Goal: Task Accomplishment & Management: Manage account settings

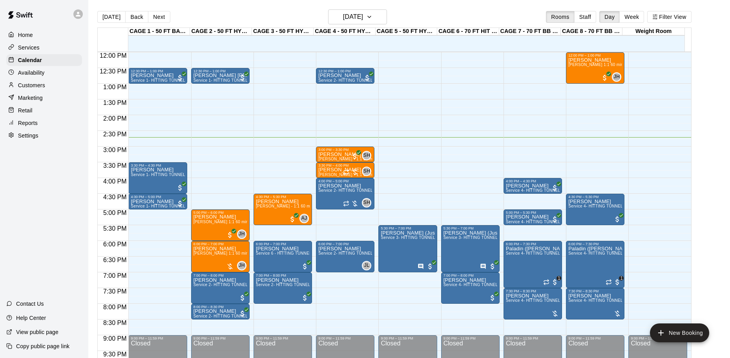
scroll to position [376, 0]
click at [363, 16] on h6 "[DATE]" at bounding box center [353, 16] width 20 height 11
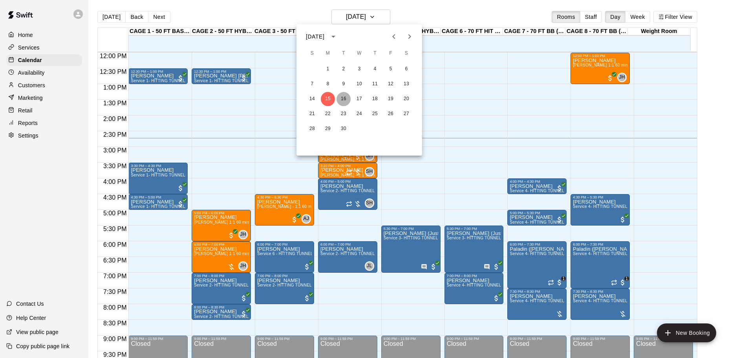
click at [346, 97] on button "16" at bounding box center [343, 99] width 14 height 14
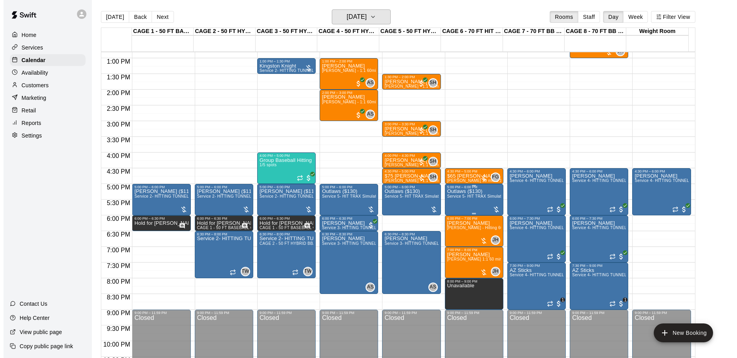
scroll to position [416, 0]
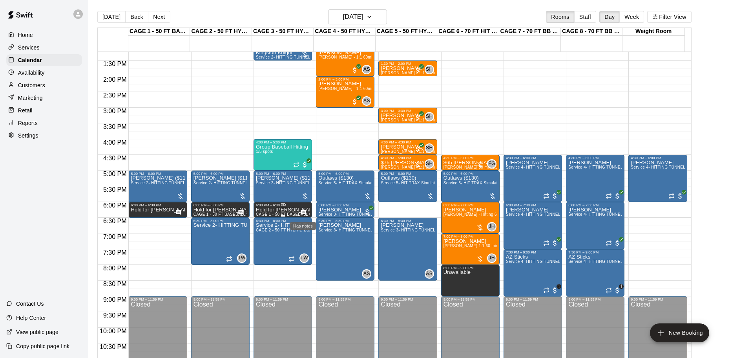
click at [303, 211] on icon "Has notes" at bounding box center [303, 212] width 5 height 5
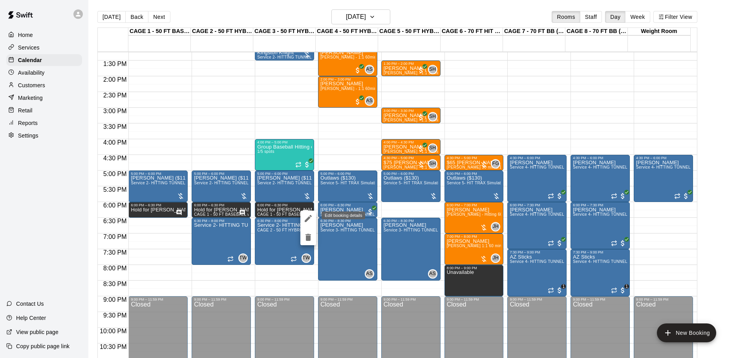
click at [303, 217] on button "edit" at bounding box center [308, 218] width 16 height 16
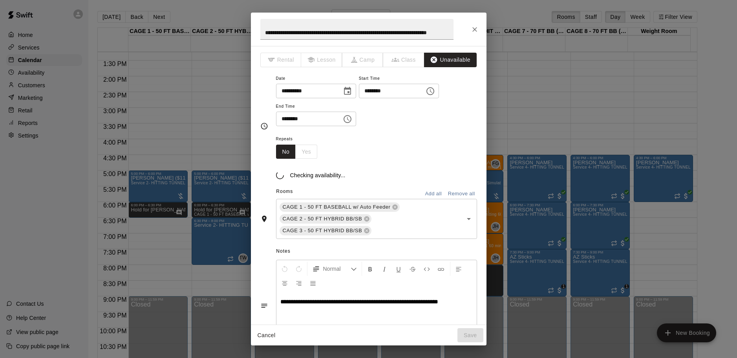
scroll to position [0, 0]
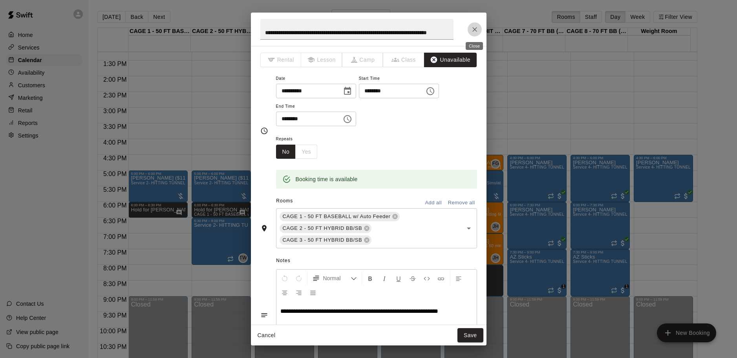
click at [473, 30] on icon "Close" at bounding box center [474, 29] width 5 height 5
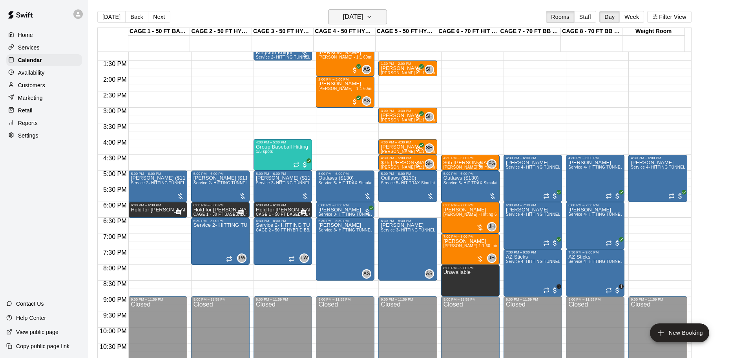
click at [360, 13] on h6 "[DATE]" at bounding box center [353, 16] width 20 height 11
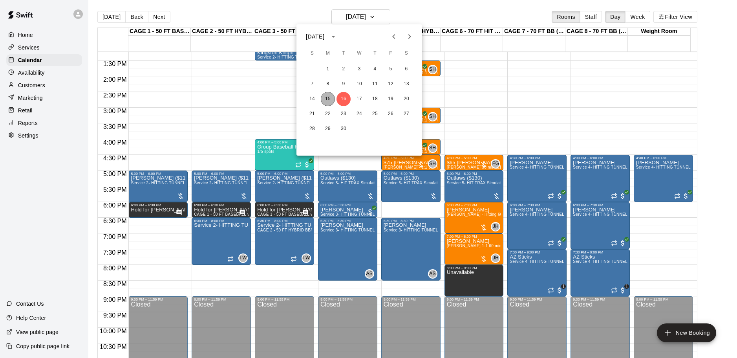
click at [329, 100] on button "15" at bounding box center [328, 99] width 14 height 14
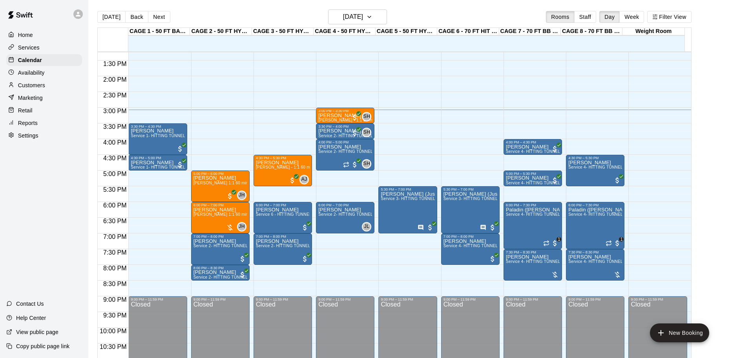
click at [359, 18] on div "[DATE] Back [DATE][DATE] Rooms Staff Day Week Filter View CAGE 1 - 50 FT BASEBA…" at bounding box center [394, 188] width 594 height 358
click at [363, 18] on h6 "[DATE]" at bounding box center [353, 16] width 20 height 11
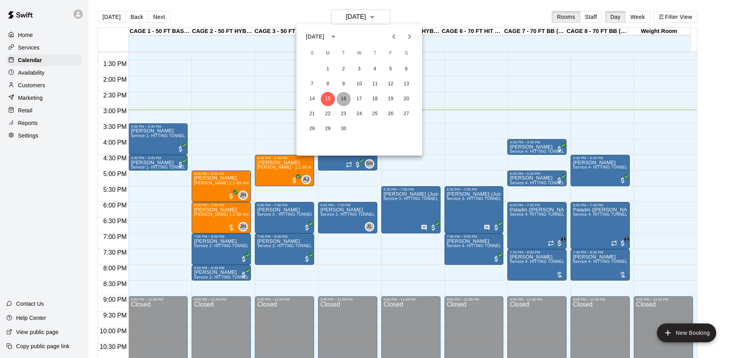
click at [345, 97] on button "16" at bounding box center [343, 99] width 14 height 14
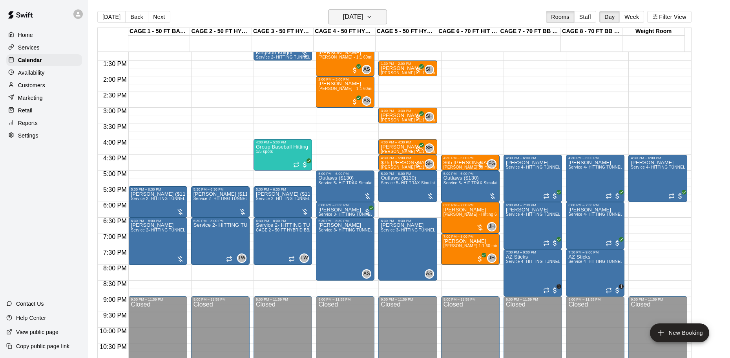
click at [361, 15] on h6 "[DATE]" at bounding box center [353, 16] width 20 height 11
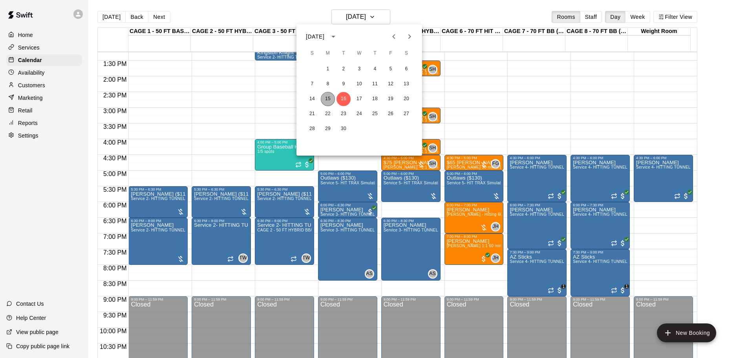
click at [330, 96] on button "15" at bounding box center [328, 99] width 14 height 14
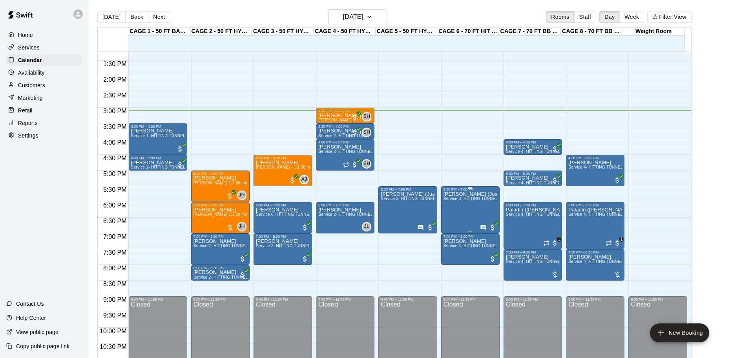
click at [482, 224] on div at bounding box center [488, 227] width 16 height 8
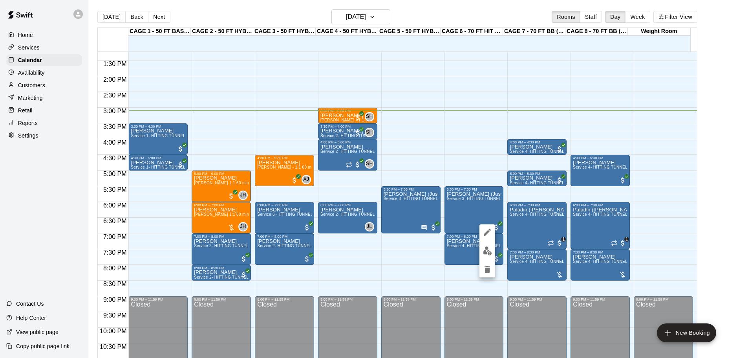
click at [494, 227] on div at bounding box center [487, 250] width 16 height 53
click at [493, 227] on button "edit" at bounding box center [487, 232] width 16 height 16
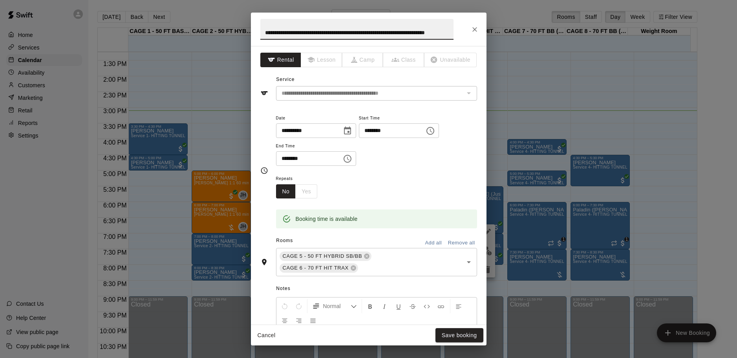
scroll to position [0, 32]
drag, startPoint x: 411, startPoint y: 36, endPoint x: 443, endPoint y: 34, distance: 31.5
click at [443, 34] on input "**********" at bounding box center [356, 29] width 193 height 21
click at [448, 34] on input "**********" at bounding box center [356, 29] width 193 height 21
click at [475, 28] on icon "Close" at bounding box center [474, 29] width 5 height 5
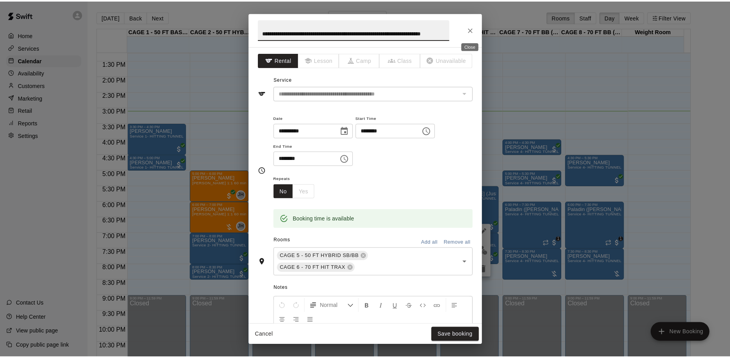
scroll to position [0, 0]
